Goal: Obtain resource: Obtain resource

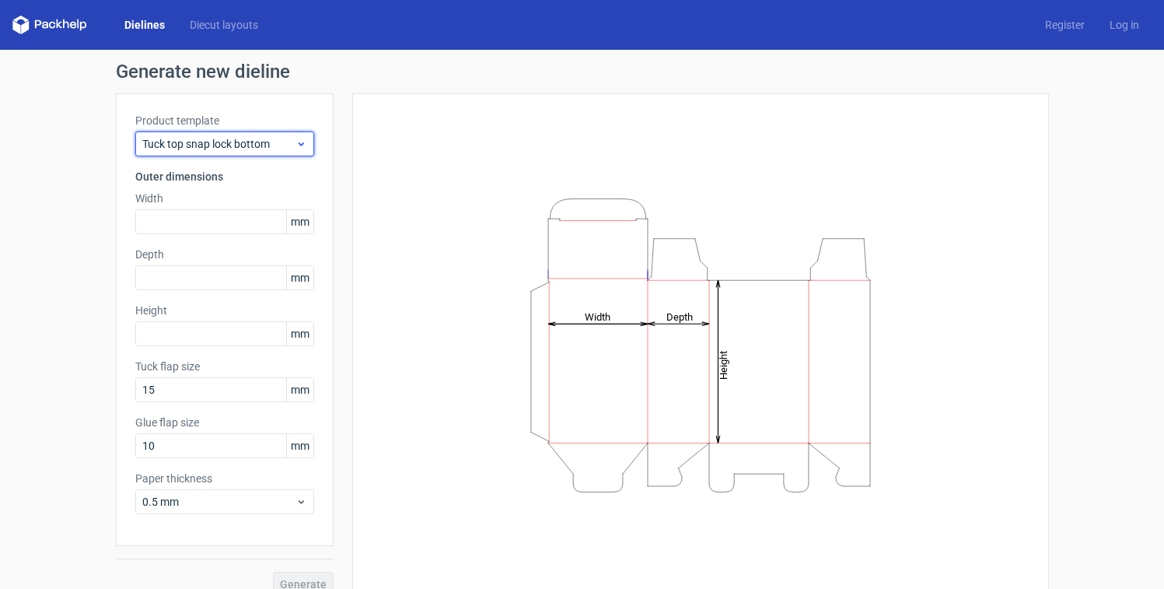
click at [296, 145] on icon at bounding box center [302, 144] width 12 height 12
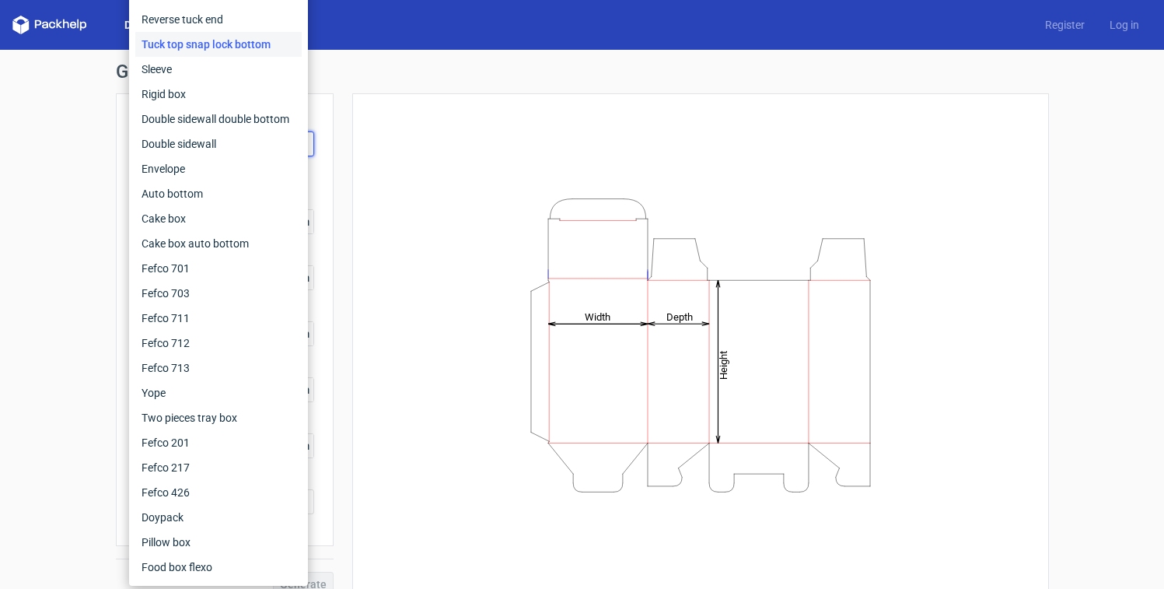
click at [389, 134] on div "Height Depth Width" at bounding box center [701, 345] width 658 height 464
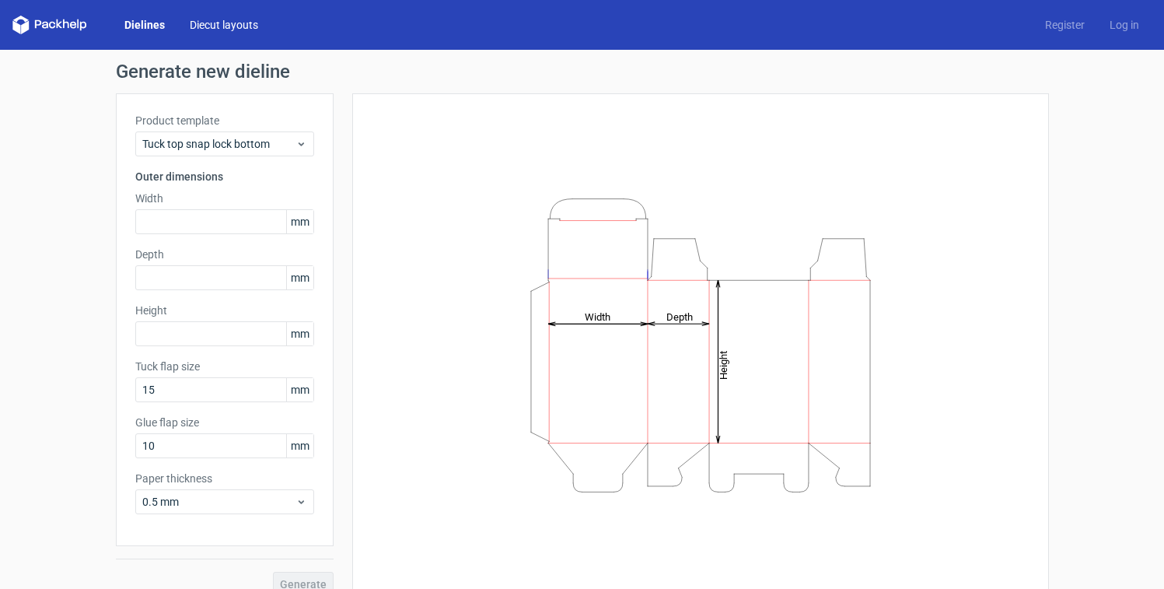
click at [222, 28] on link "Diecut layouts" at bounding box center [223, 25] width 93 height 16
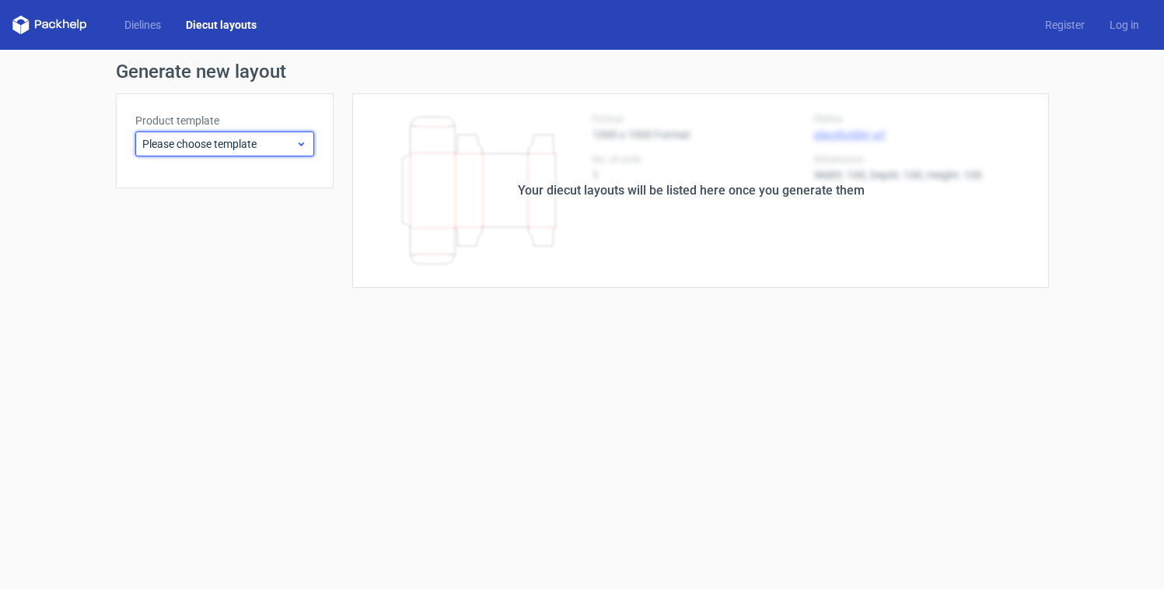
click at [300, 142] on icon at bounding box center [302, 144] width 12 height 12
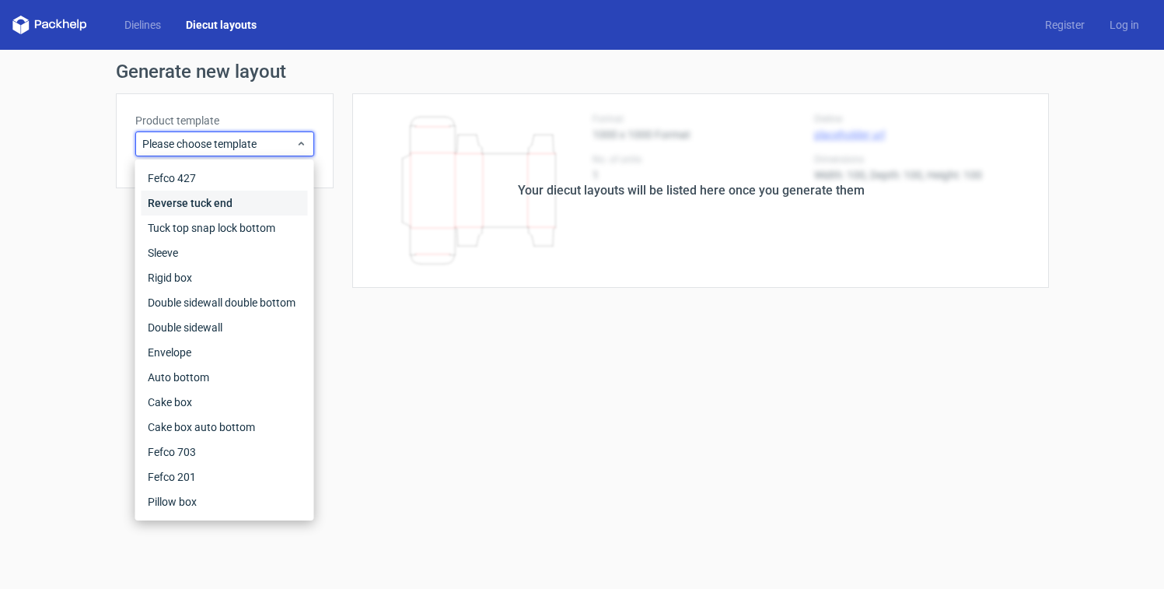
click at [274, 204] on div "Reverse tuck end" at bounding box center [225, 203] width 166 height 25
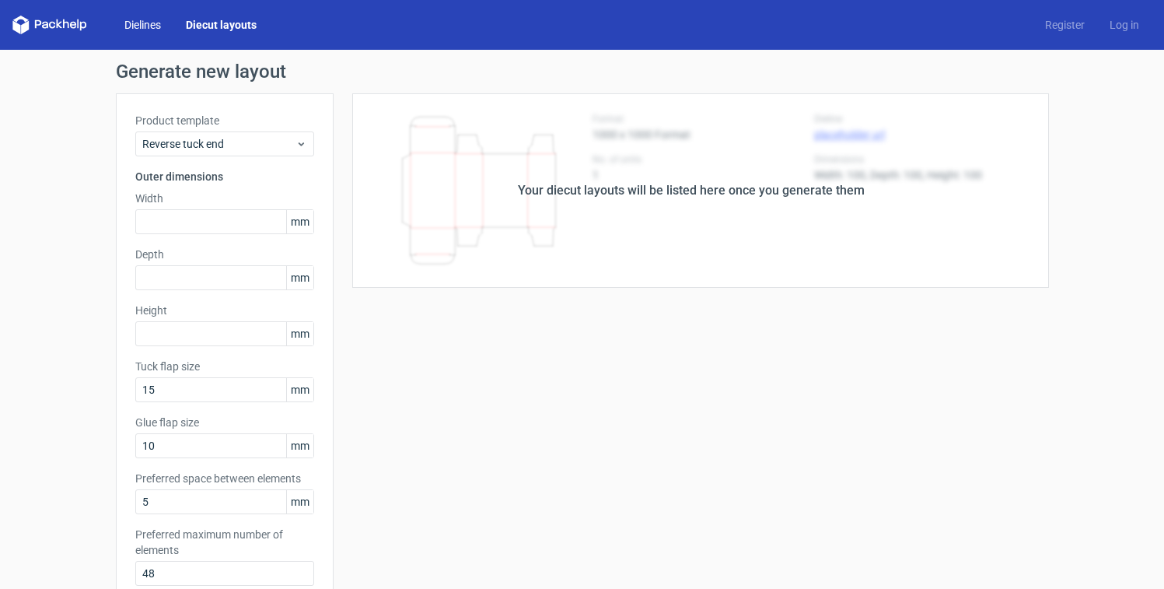
click at [155, 25] on link "Dielines" at bounding box center [142, 25] width 61 height 16
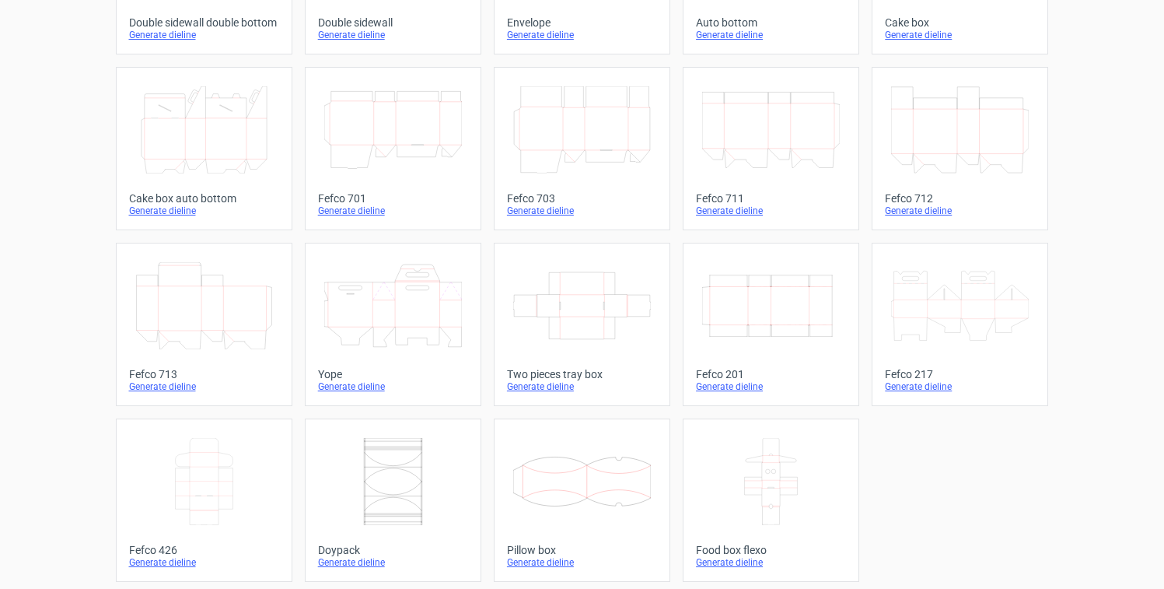
scroll to position [383, 0]
